Goal: Transaction & Acquisition: Purchase product/service

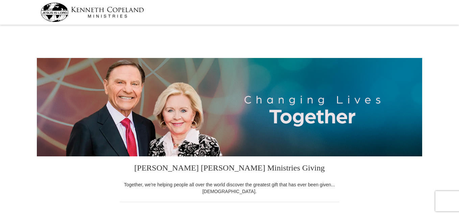
select select "AZ"
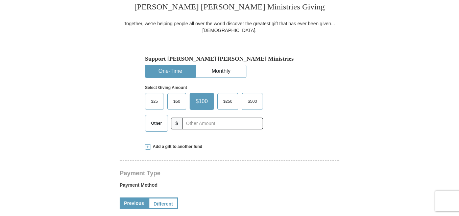
scroll to position [171, 0]
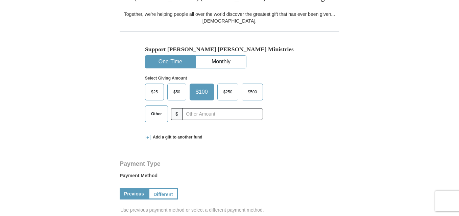
click at [158, 116] on span "Other" at bounding box center [157, 114] width 18 height 10
click at [0, 0] on input "Other" at bounding box center [0, 0] width 0 height 0
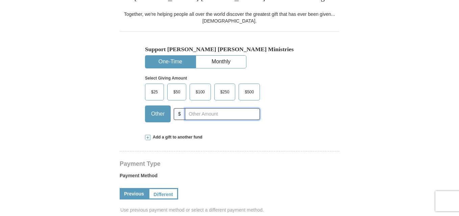
click at [202, 115] on input "text" at bounding box center [222, 114] width 75 height 12
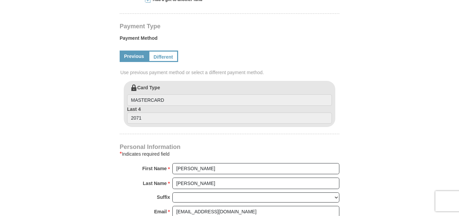
scroll to position [307, 0]
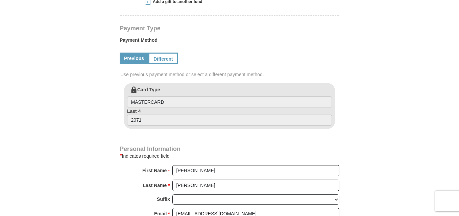
type input "45.00"
click at [127, 59] on link "Previous" at bounding box center [134, 58] width 29 height 11
click at [165, 58] on link "Different" at bounding box center [162, 58] width 28 height 11
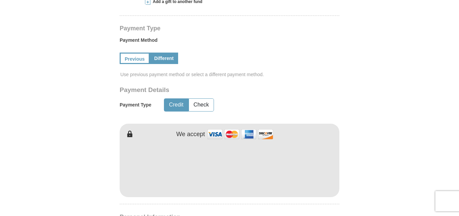
click at [359, 102] on form "[PERSON_NAME] [PERSON_NAME] Ministries Giving Together, we're helping people al…" at bounding box center [229, 118] width 385 height 796
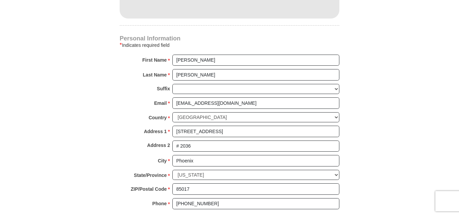
scroll to position [488, 0]
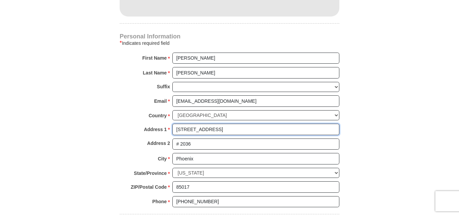
click at [276, 130] on input "[STREET_ADDRESS]" at bounding box center [255, 129] width 167 height 11
type input "6"
type input "[STREET_ADDRESS]"
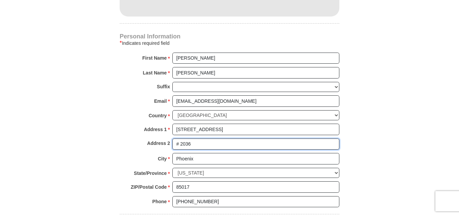
click at [263, 145] on input "# 2036" at bounding box center [255, 144] width 167 height 11
type input "#"
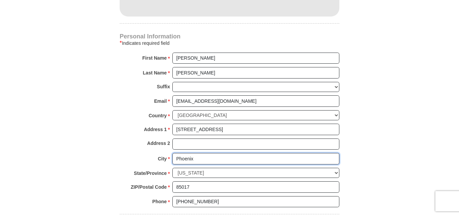
click at [263, 158] on input "Phoenix" at bounding box center [255, 158] width 167 height 11
type input "P"
type input "Scottsdale"
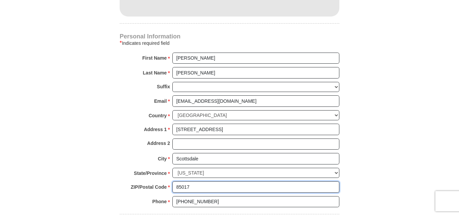
click at [243, 189] on input "85017" at bounding box center [255, 187] width 167 height 11
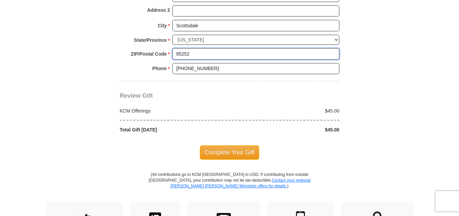
scroll to position [625, 0]
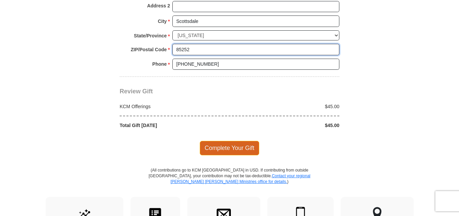
type input "85252"
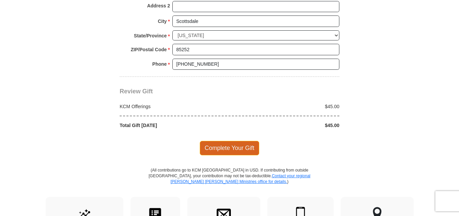
click at [240, 147] on span "Complete Your Gift" at bounding box center [230, 148] width 60 height 14
